Goal: Task Accomplishment & Management: Manage account settings

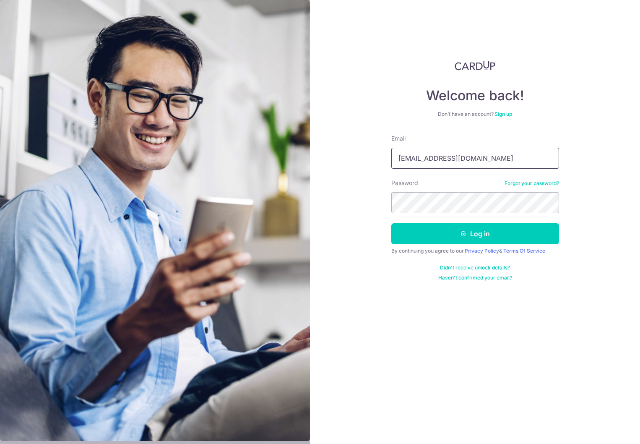
type input "[EMAIL_ADDRESS][DOMAIN_NAME]"
click at [391, 223] on button "Log in" at bounding box center [475, 233] width 168 height 21
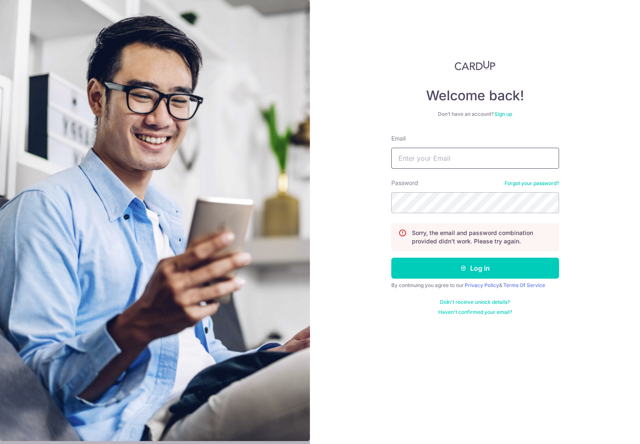
click at [449, 161] on input "Email" at bounding box center [475, 158] width 168 height 21
type input "[EMAIL_ADDRESS][DOMAIN_NAME]"
click at [391, 257] on button "Log in" at bounding box center [475, 267] width 168 height 21
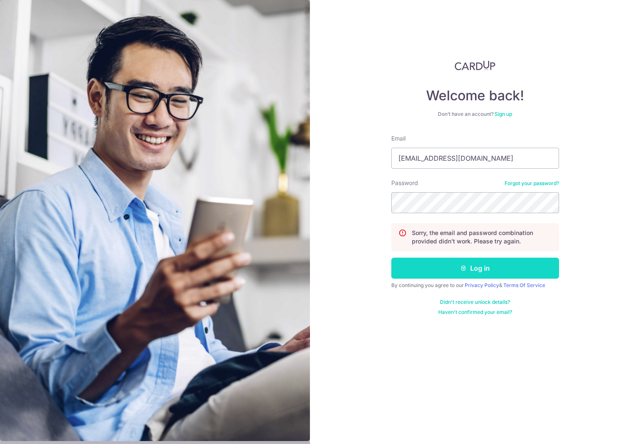
click at [484, 269] on button "Log in" at bounding box center [475, 267] width 168 height 21
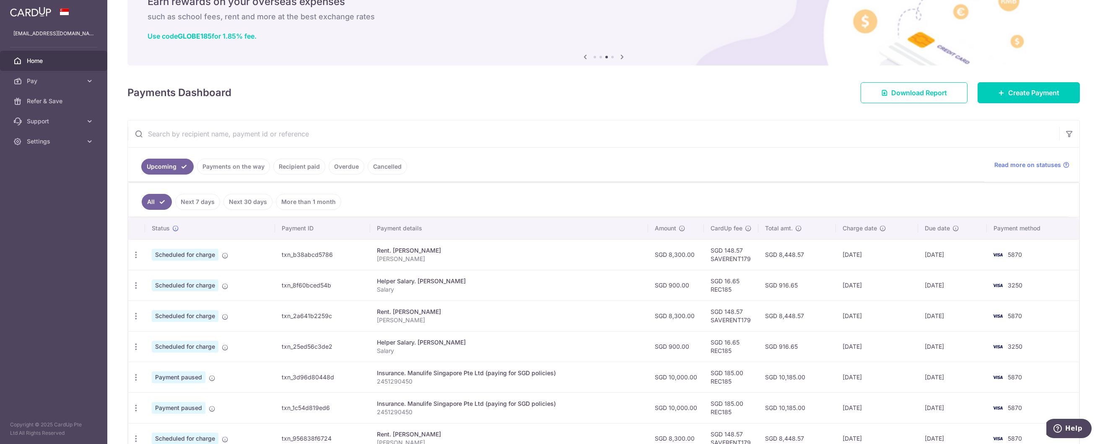
scroll to position [205, 0]
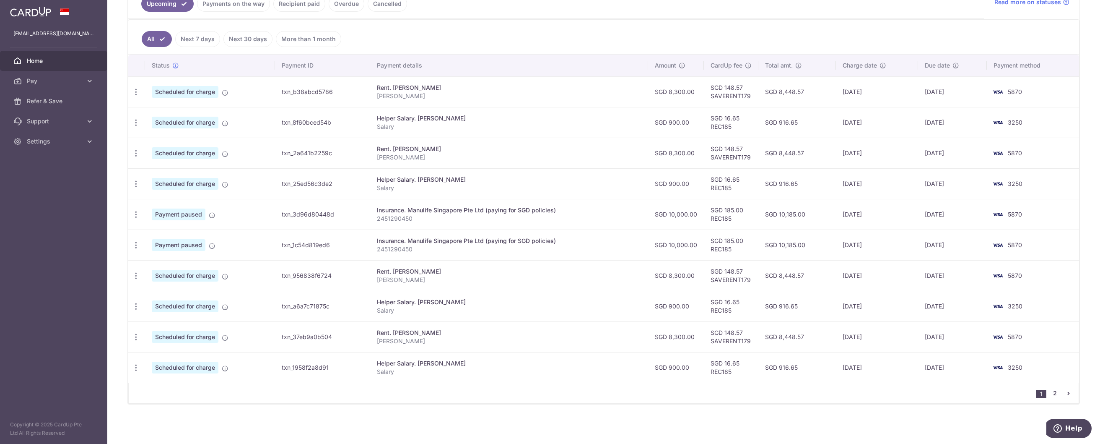
click at [640, 393] on link "2" at bounding box center [1055, 393] width 10 height 10
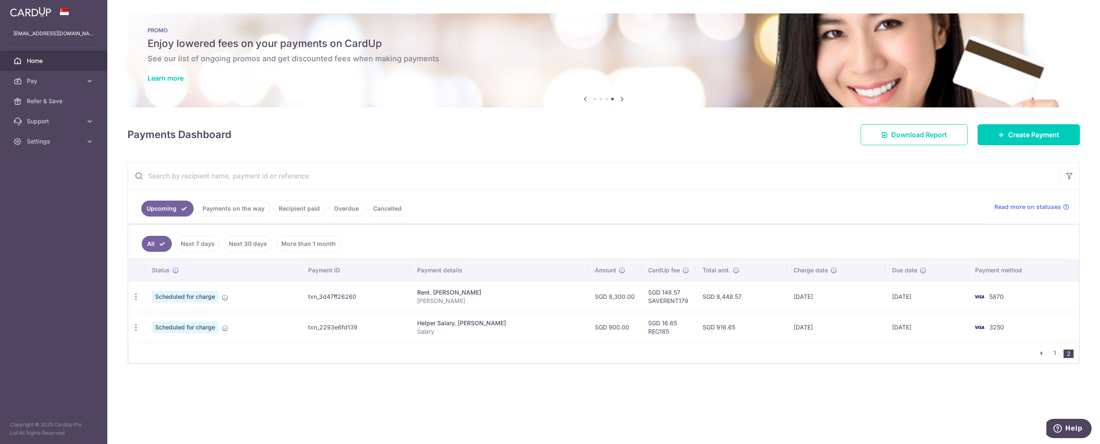
click at [640, 354] on icon "pager" at bounding box center [1041, 352] width 7 height 7
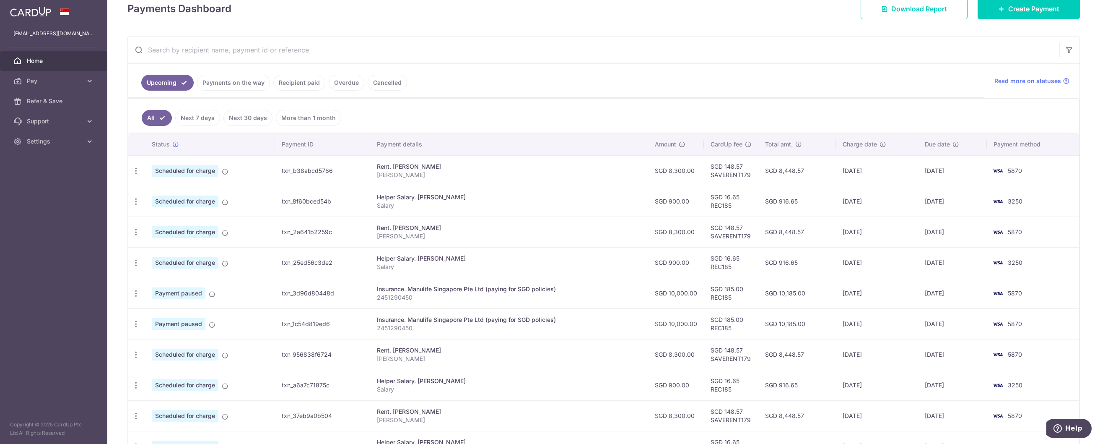
scroll to position [205, 0]
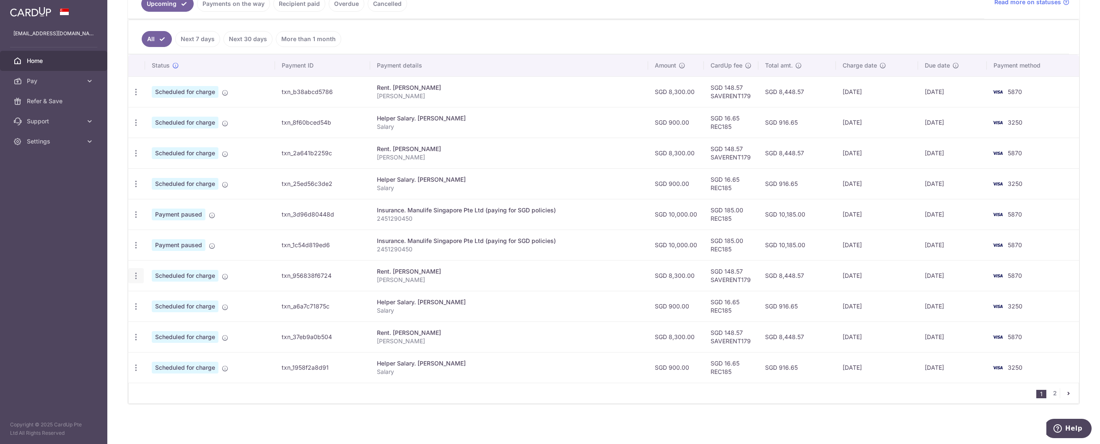
click at [138, 96] on icon "button" at bounding box center [136, 92] width 9 height 9
click at [187, 300] on span "Update payment" at bounding box center [180, 299] width 57 height 10
radio input "true"
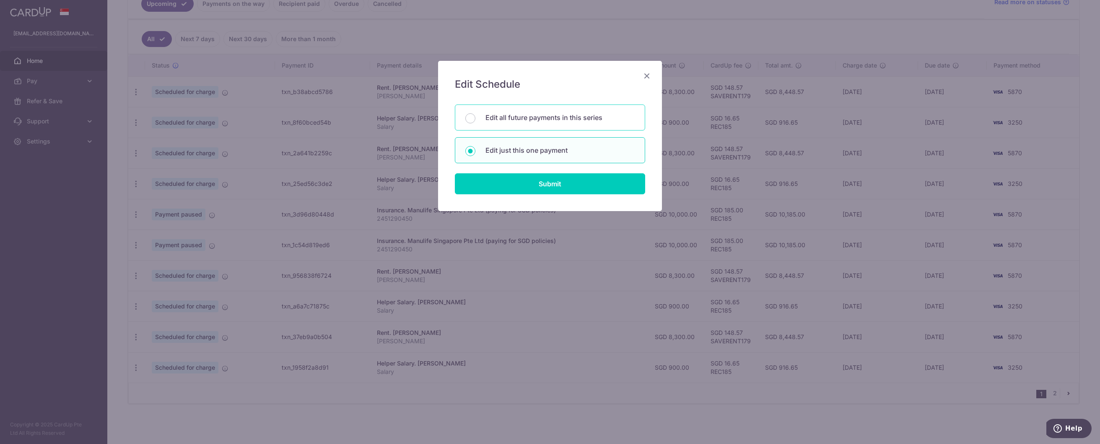
click at [577, 122] on div "Edit all future payments in this series" at bounding box center [550, 117] width 190 height 26
radio input "true"
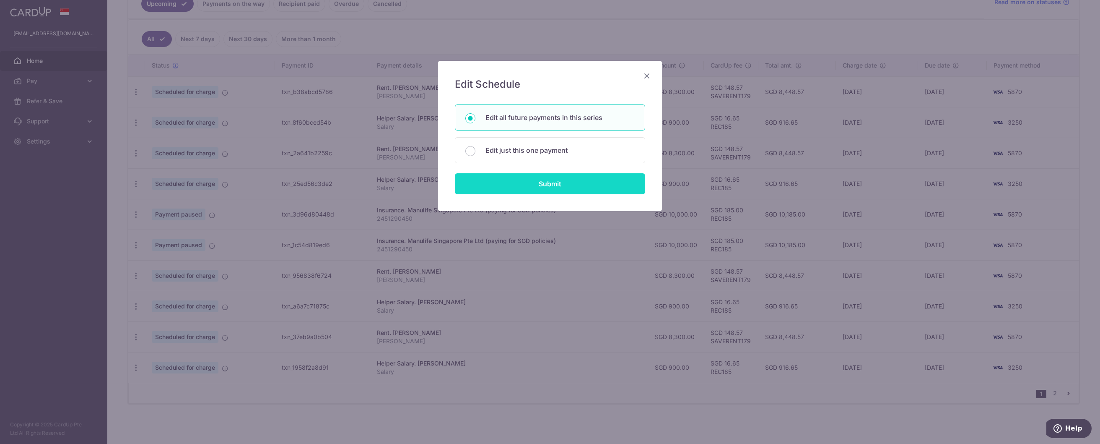
click at [580, 183] on input "Submit" at bounding box center [550, 183] width 190 height 21
radio input "true"
type input "8,300.00"
type input "[PERSON_NAME]"
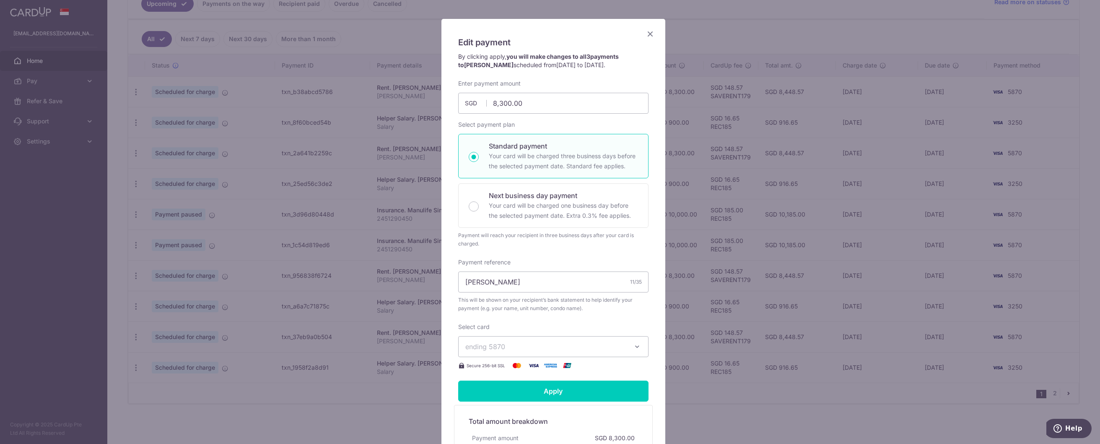
scroll to position [126, 0]
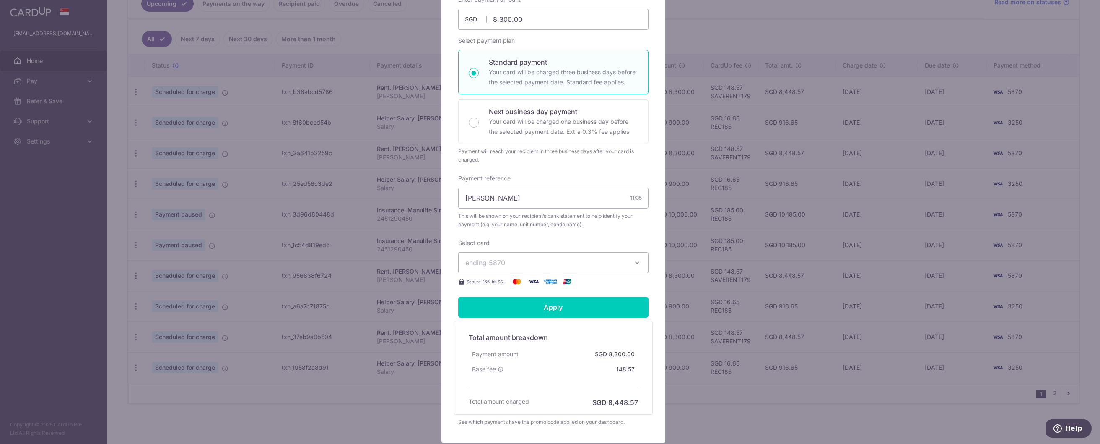
click at [636, 260] on icon "button" at bounding box center [637, 262] width 8 height 8
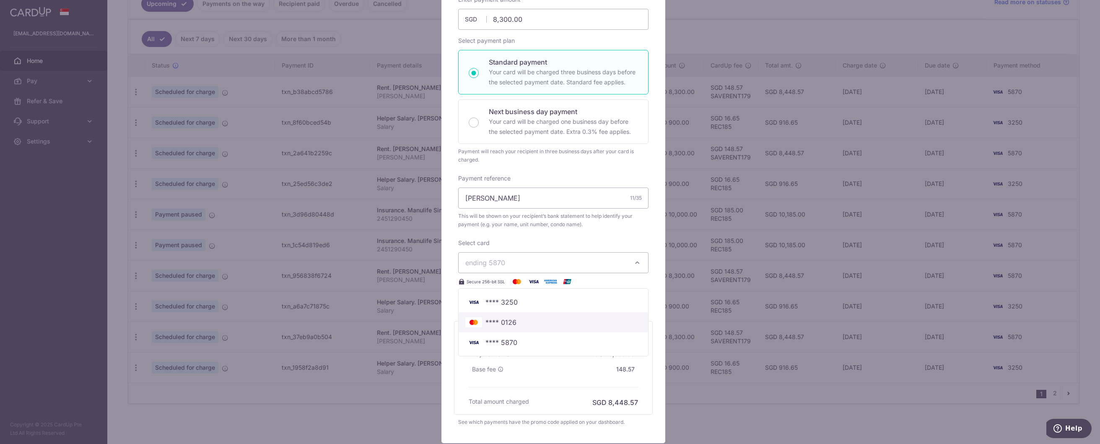
click at [512, 323] on span "**** 0126" at bounding box center [501, 322] width 31 height 10
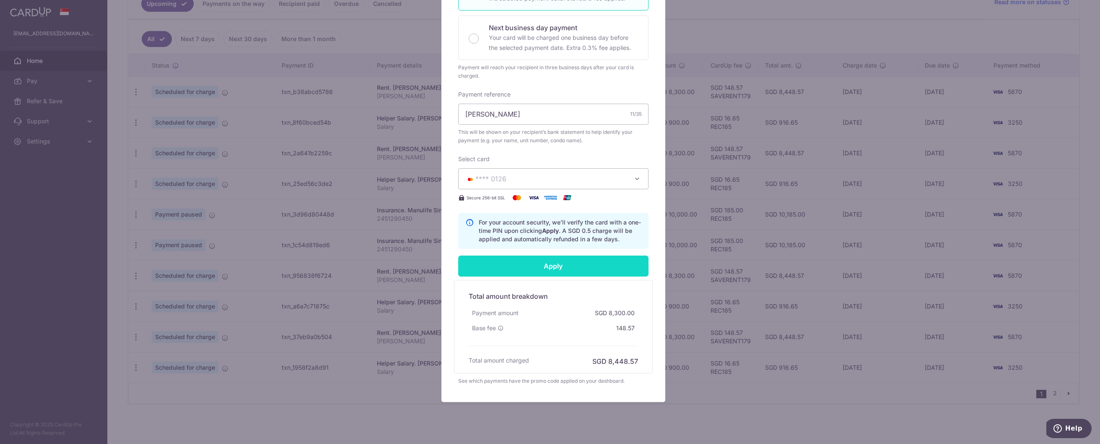
scroll to position [229, 0]
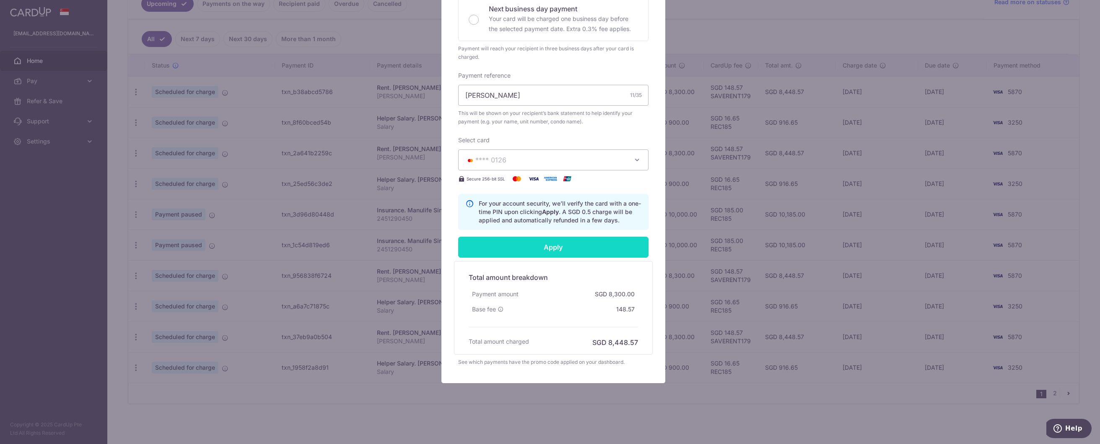
click at [579, 247] on input "Apply" at bounding box center [553, 247] width 190 height 21
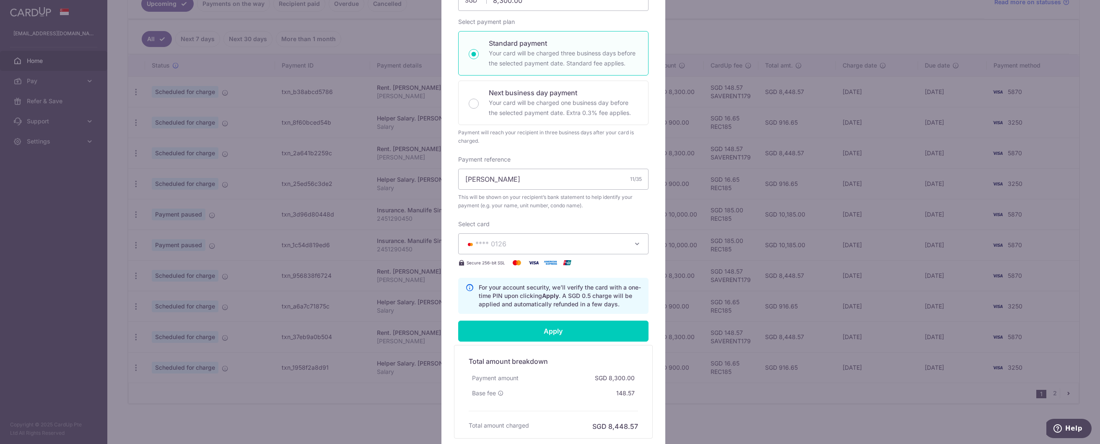
scroll to position [0, 0]
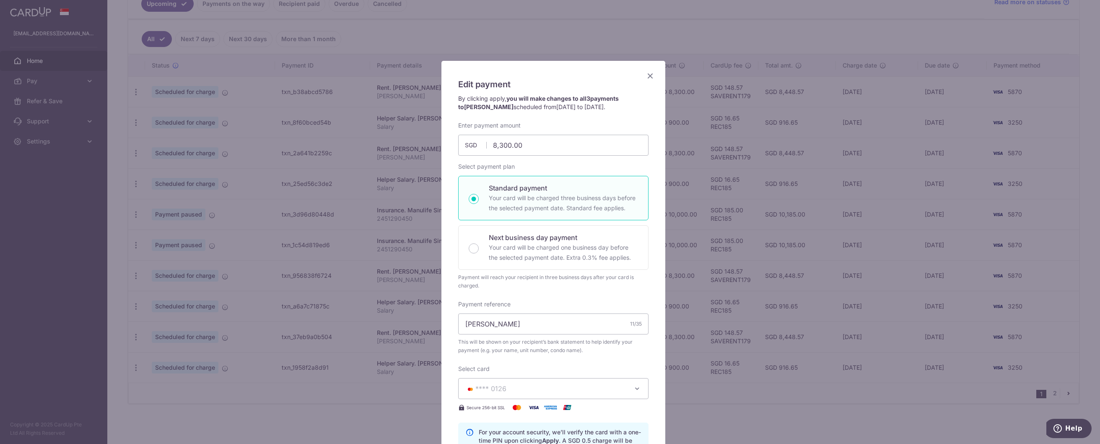
type input "Successfully Applied"
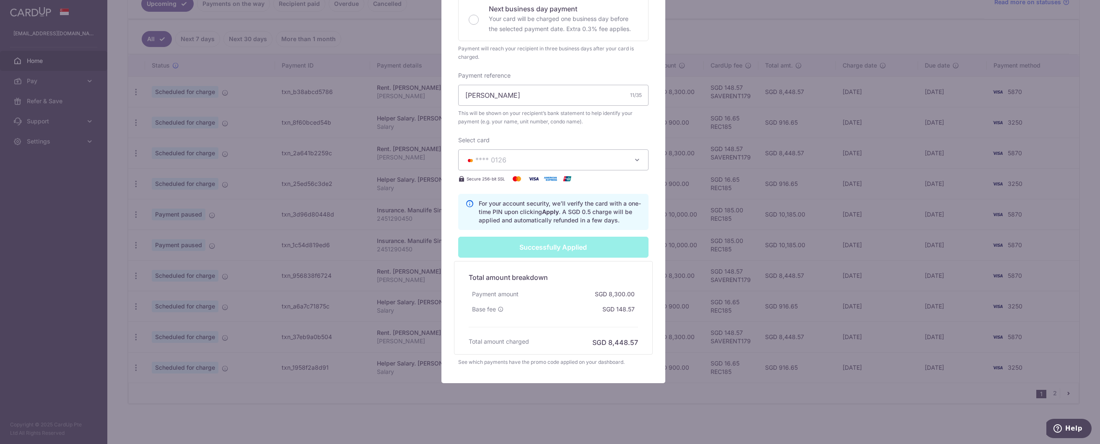
scroll to position [48, 0]
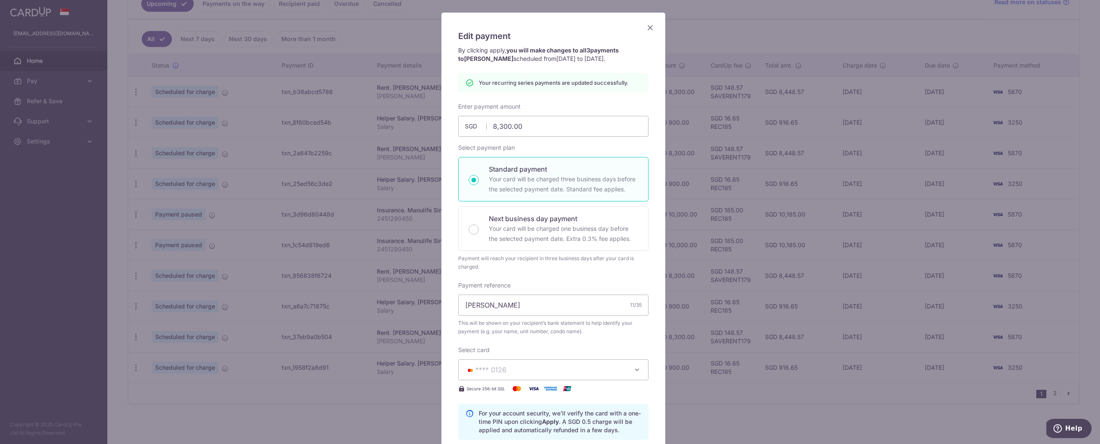
click at [640, 30] on icon "Close" at bounding box center [650, 27] width 10 height 10
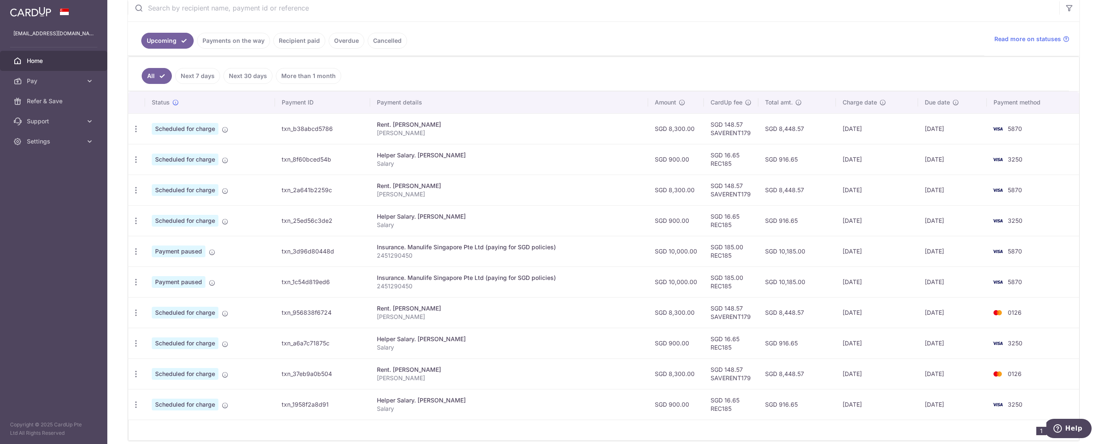
scroll to position [205, 0]
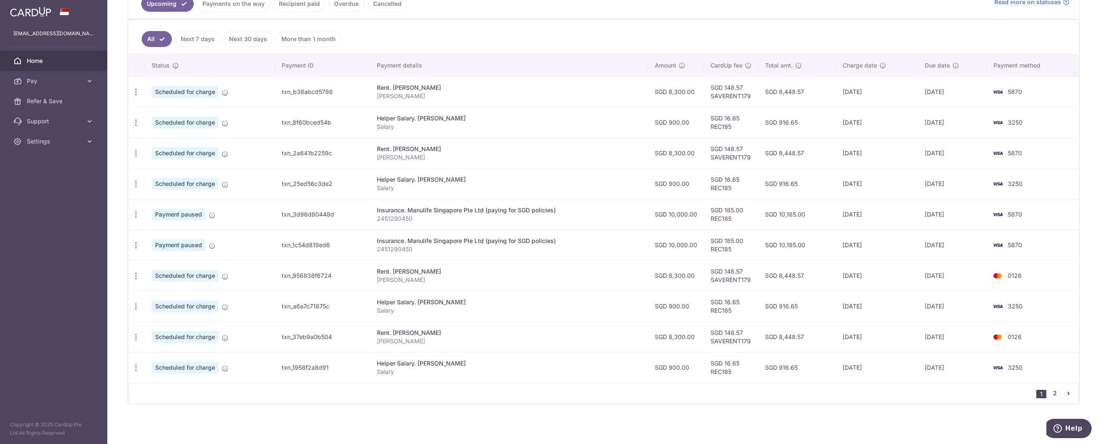
click at [1050, 393] on link "2" at bounding box center [1055, 393] width 10 height 10
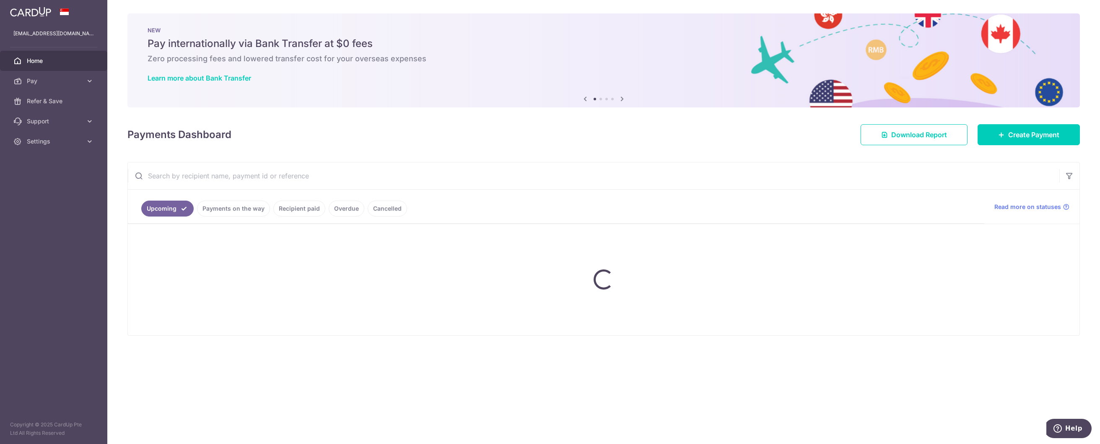
scroll to position [0, 0]
